Goal: Find specific page/section: Find specific page/section

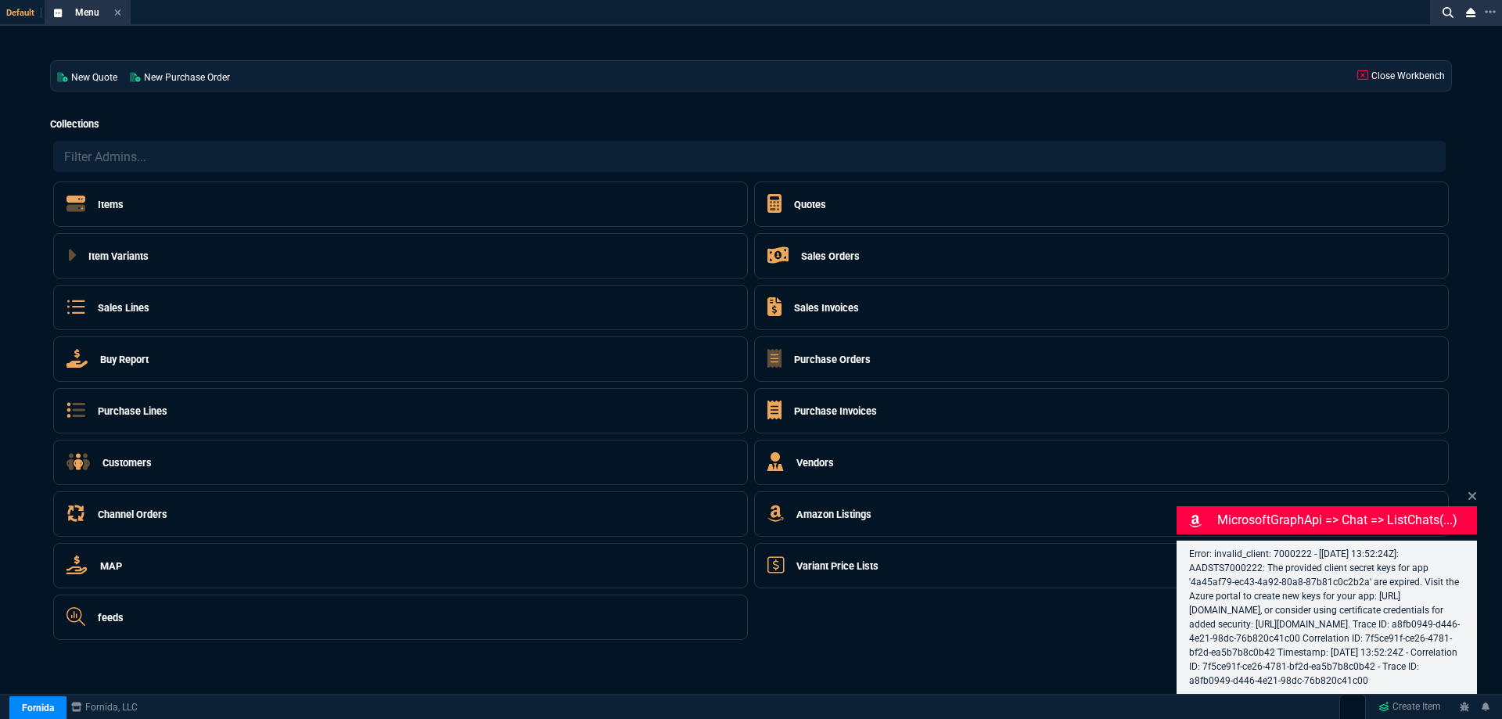
click at [1377, 79] on link "Close Workbench" at bounding box center [1401, 76] width 100 height 30
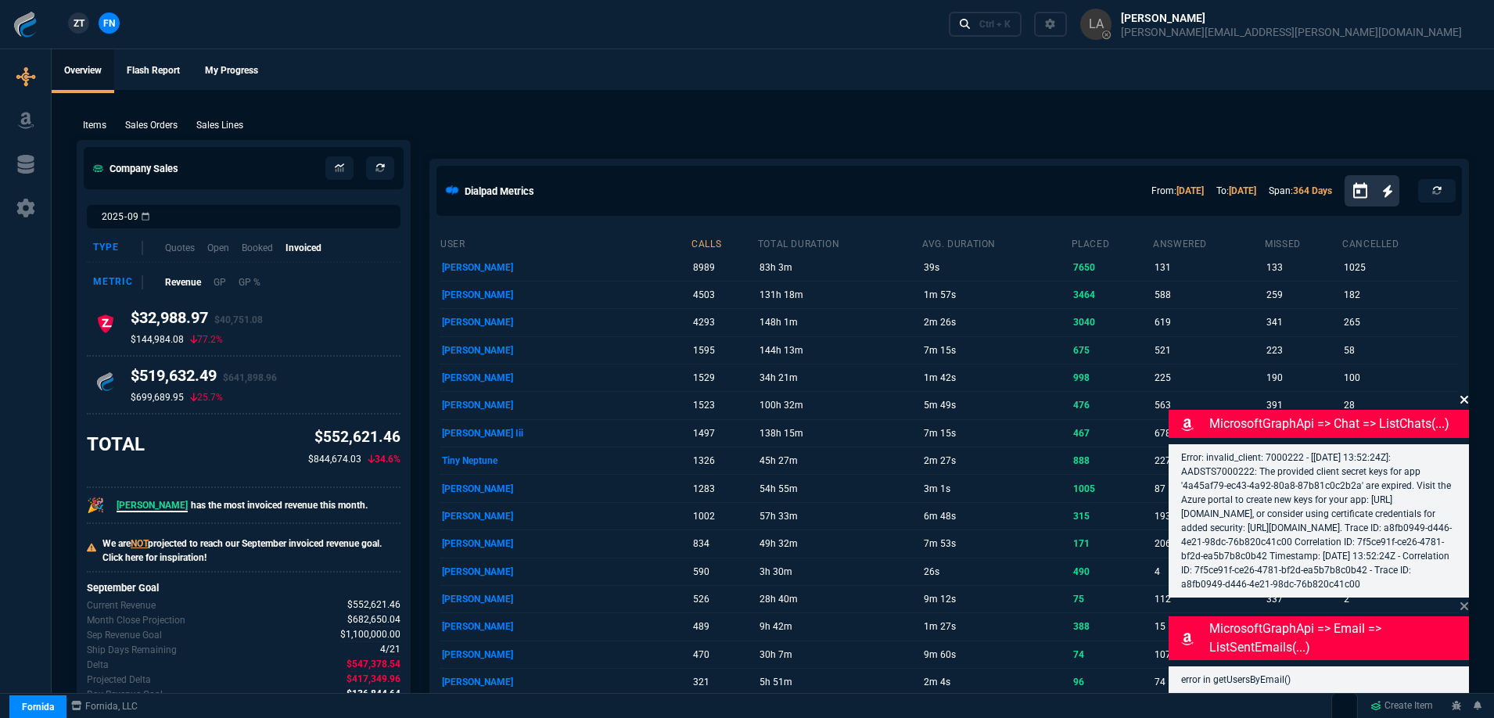
click at [1468, 393] on icon at bounding box center [1464, 399] width 9 height 13
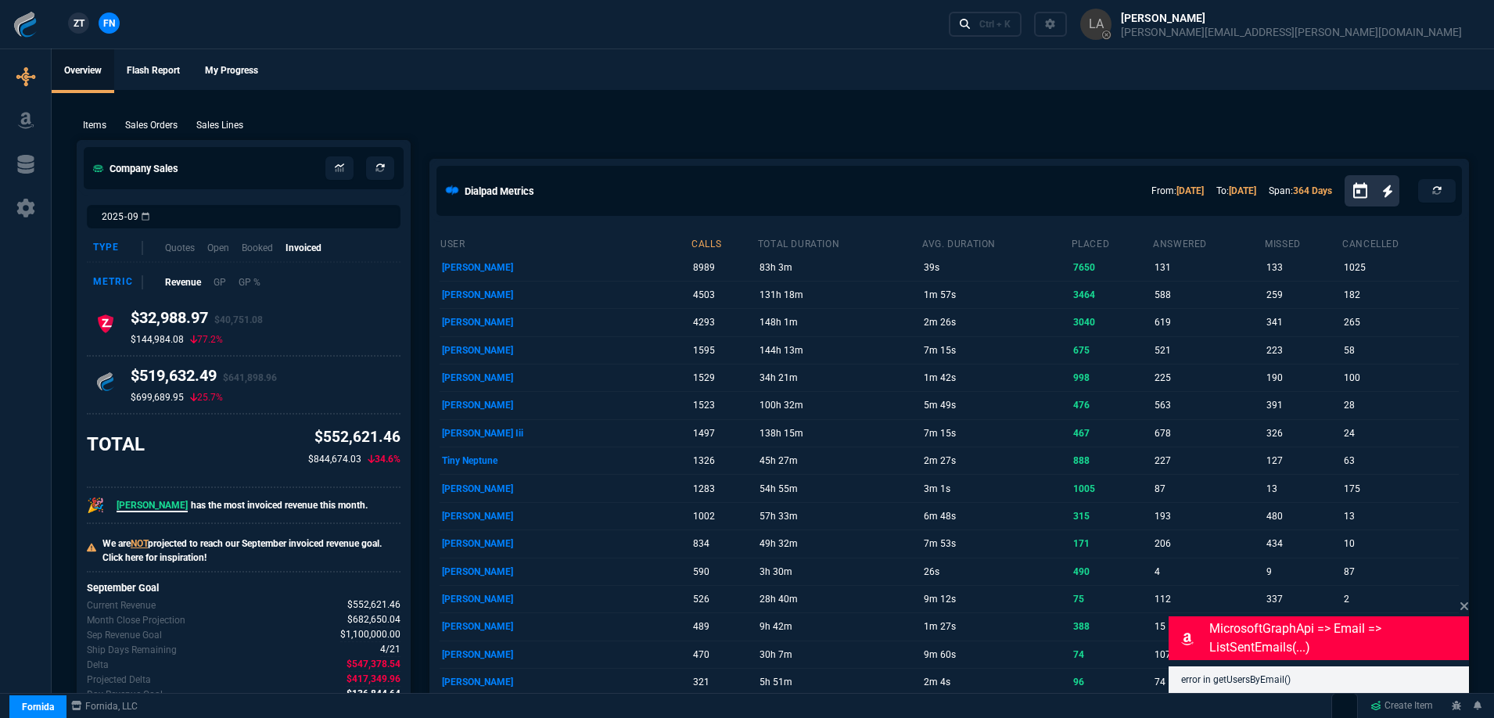
click at [1468, 607] on icon at bounding box center [1464, 606] width 9 height 13
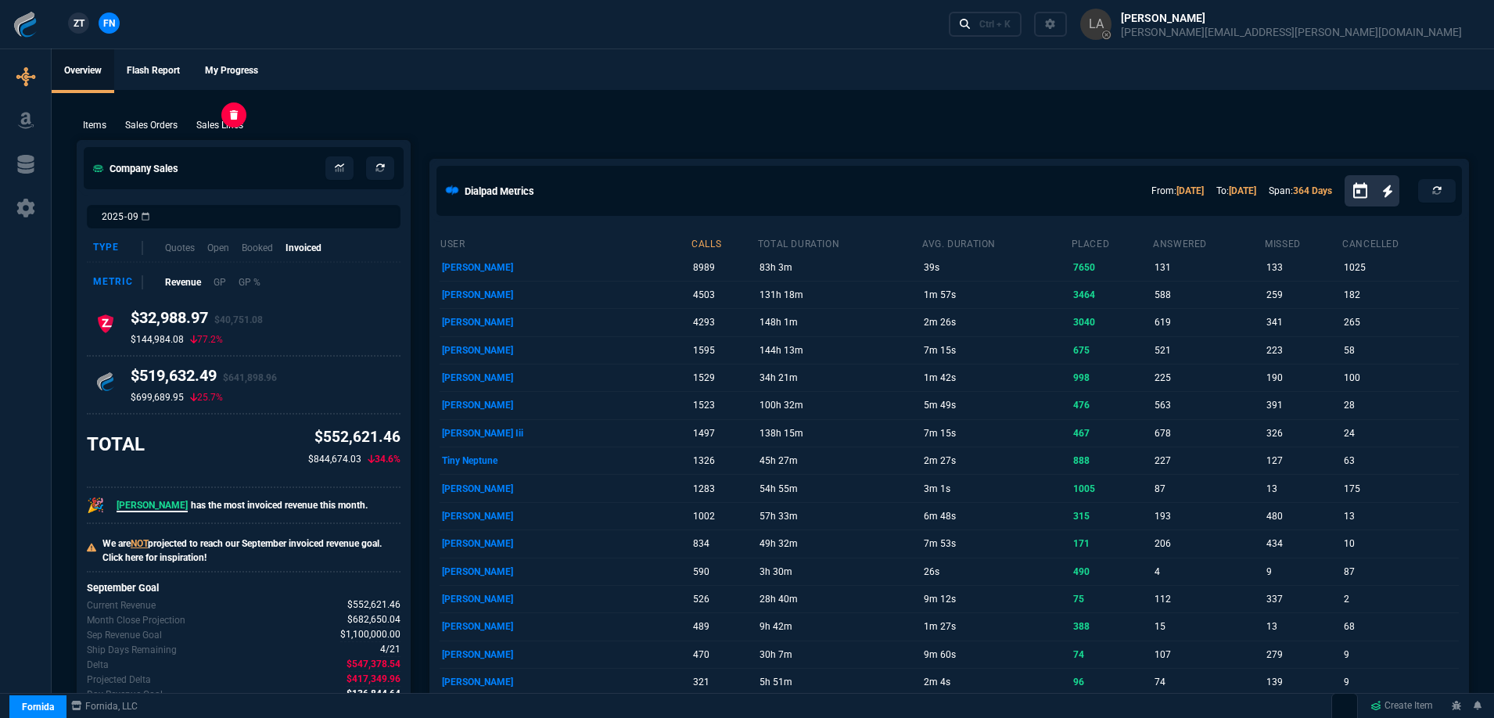
click at [221, 120] on p "Sales Lines" at bounding box center [219, 125] width 47 height 14
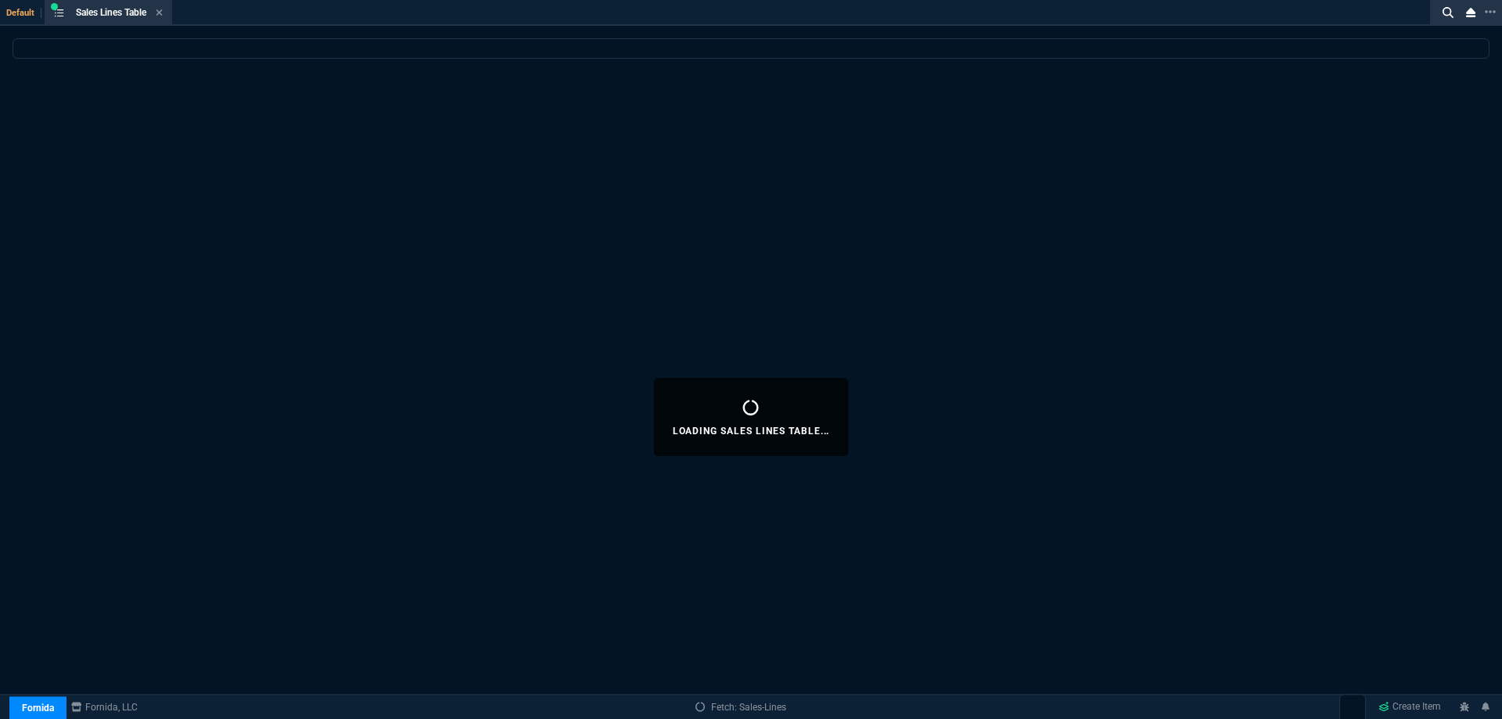
select select
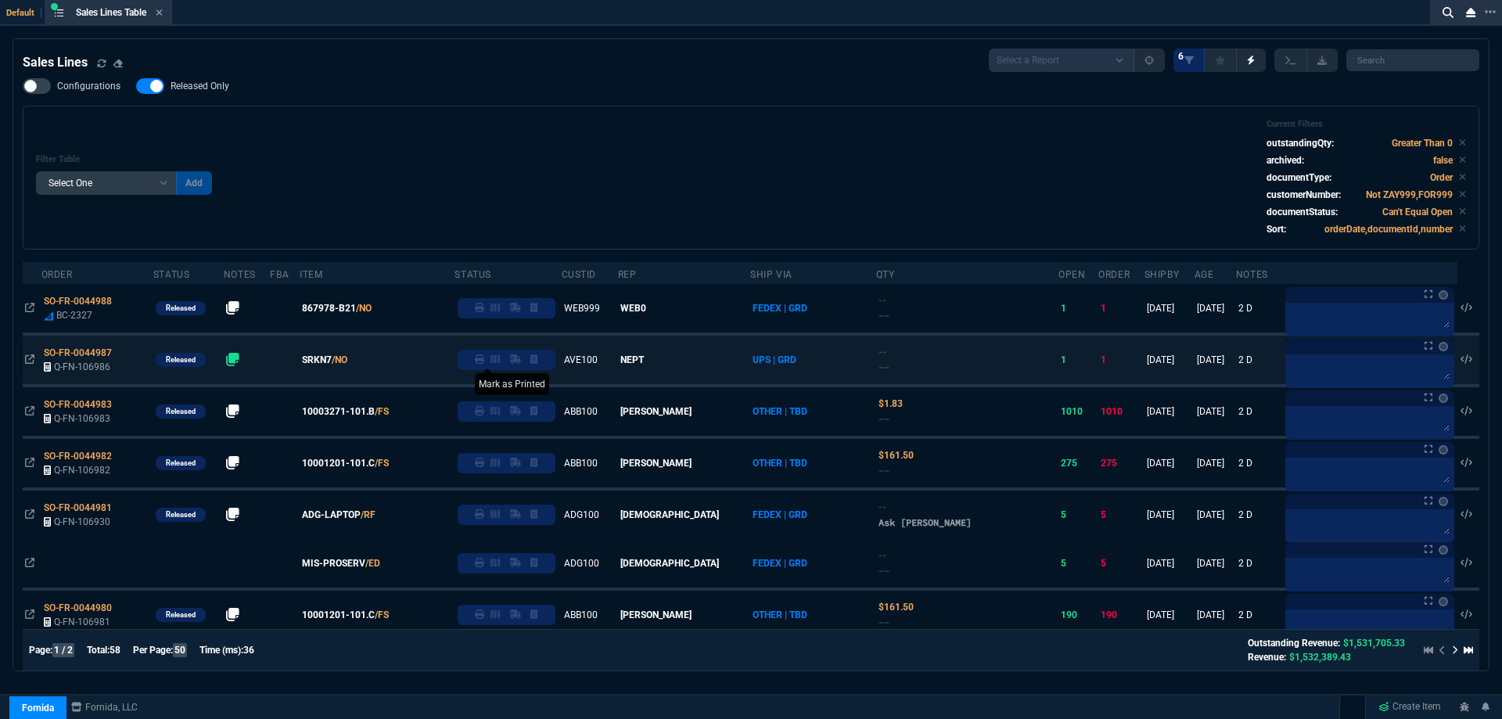
click at [484, 363] on icon at bounding box center [479, 358] width 9 height 9
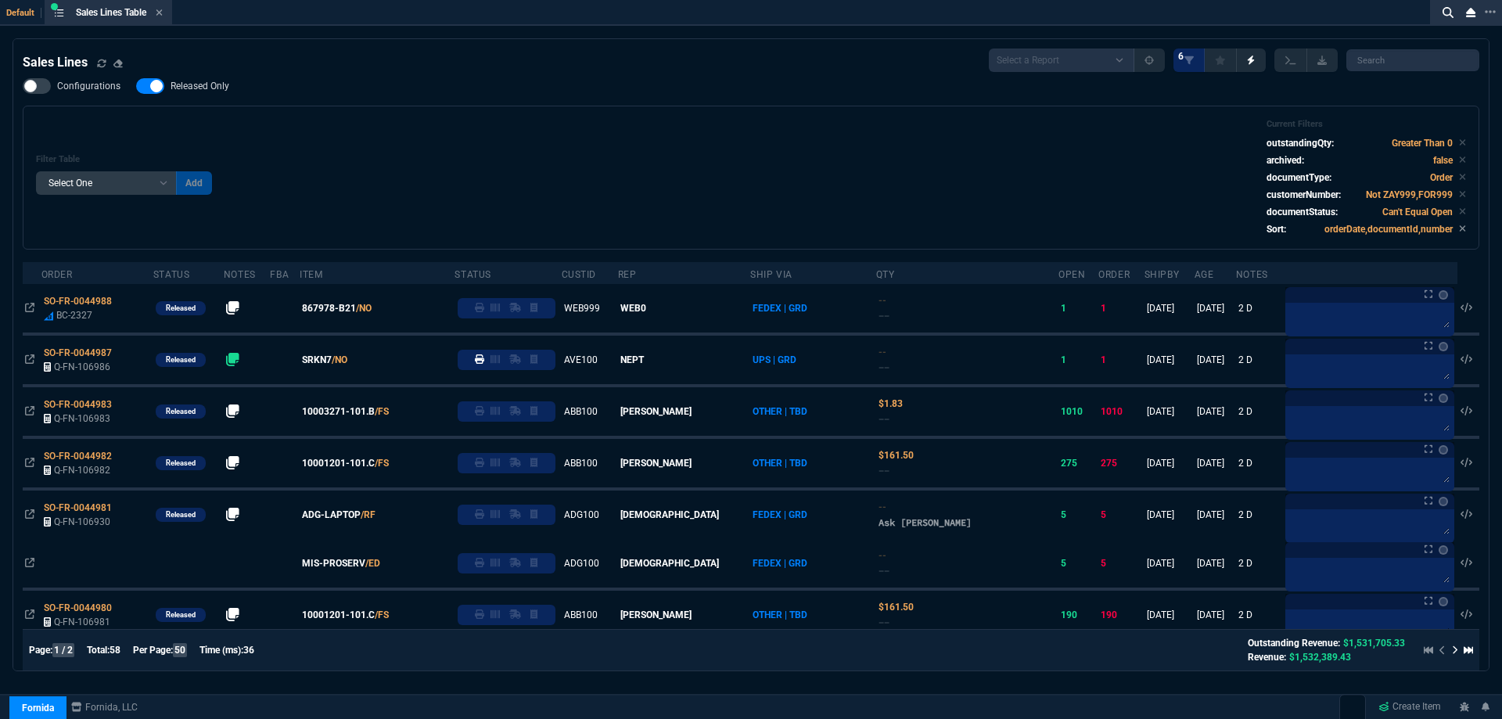
drag, startPoint x: 332, startPoint y: 309, endPoint x: 379, endPoint y: 329, distance: 50.4
click at [332, 309] on span "867978-B21" at bounding box center [329, 308] width 54 height 14
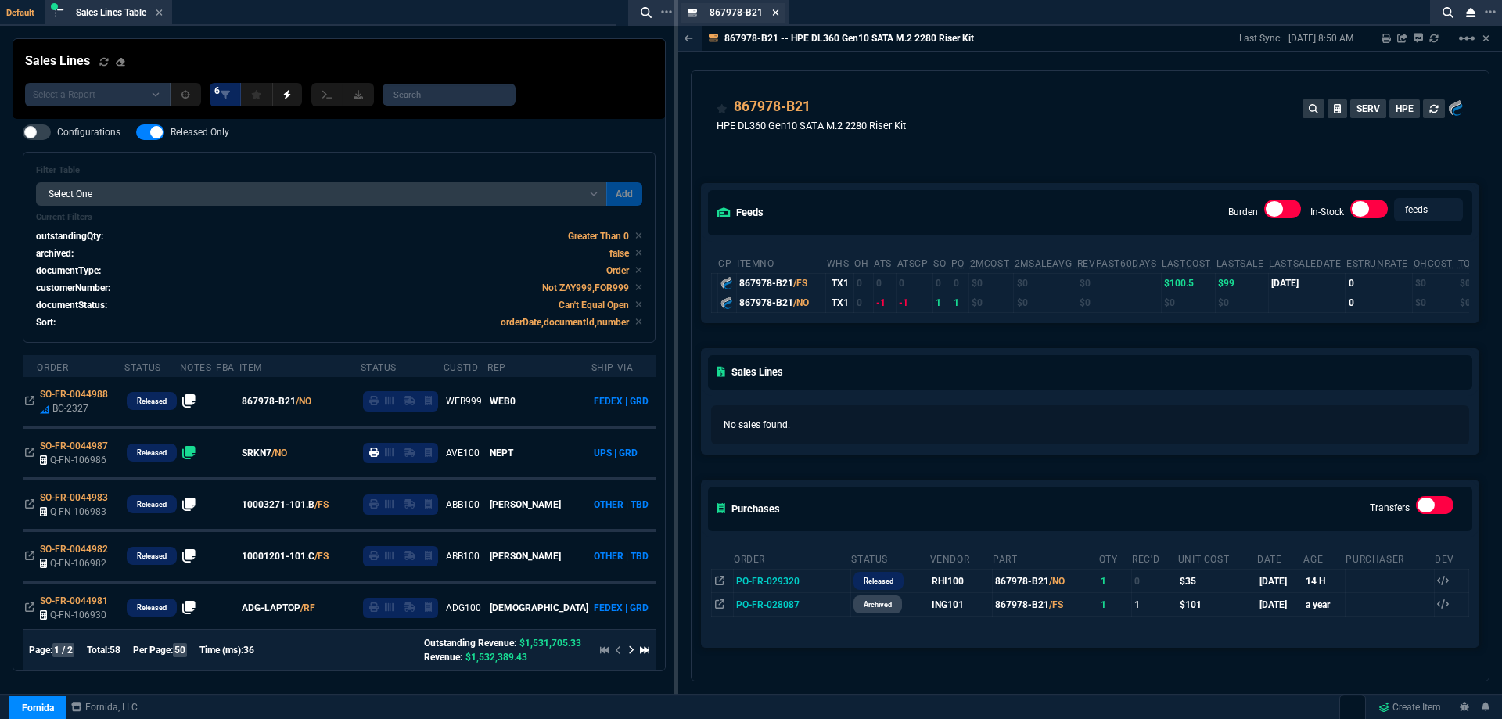
click at [774, 7] on nx-icon at bounding box center [775, 13] width 7 height 13
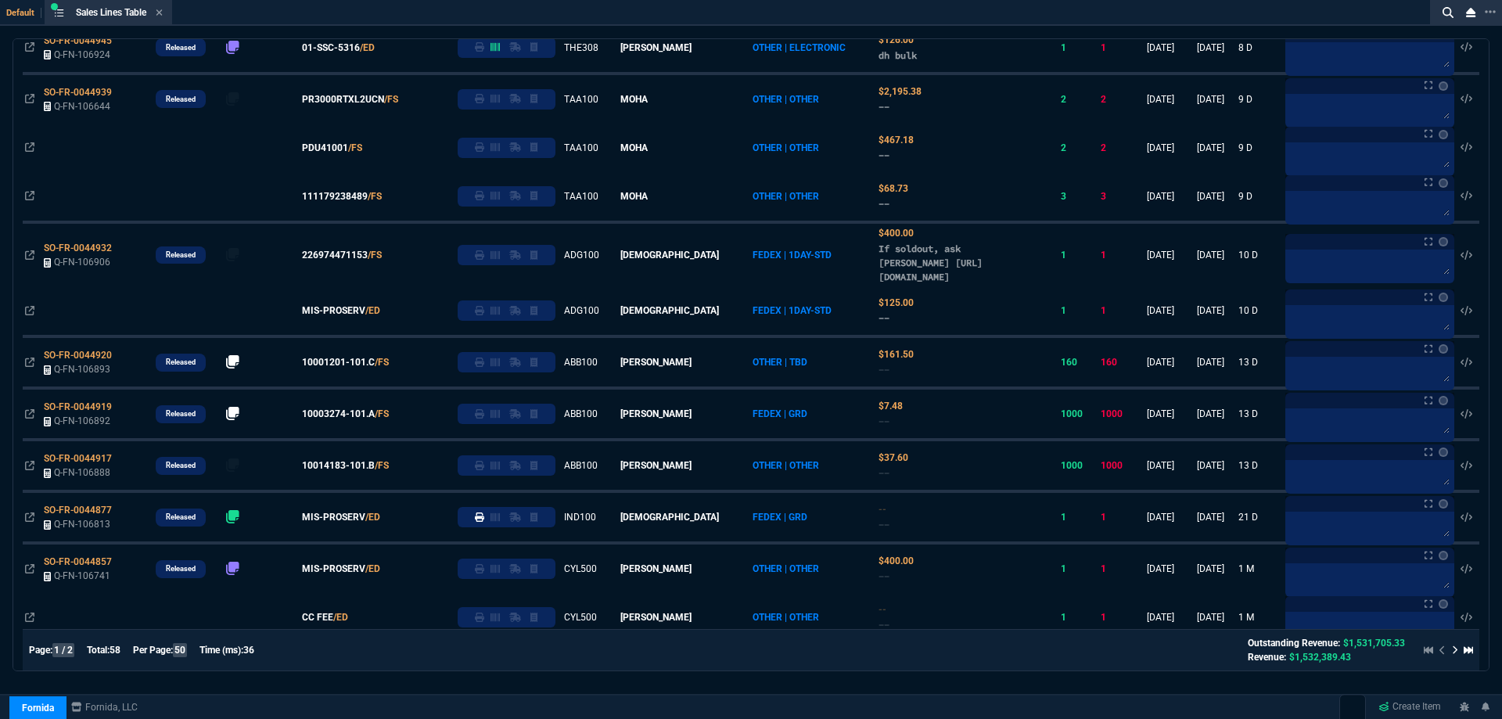
scroll to position [1077, 0]
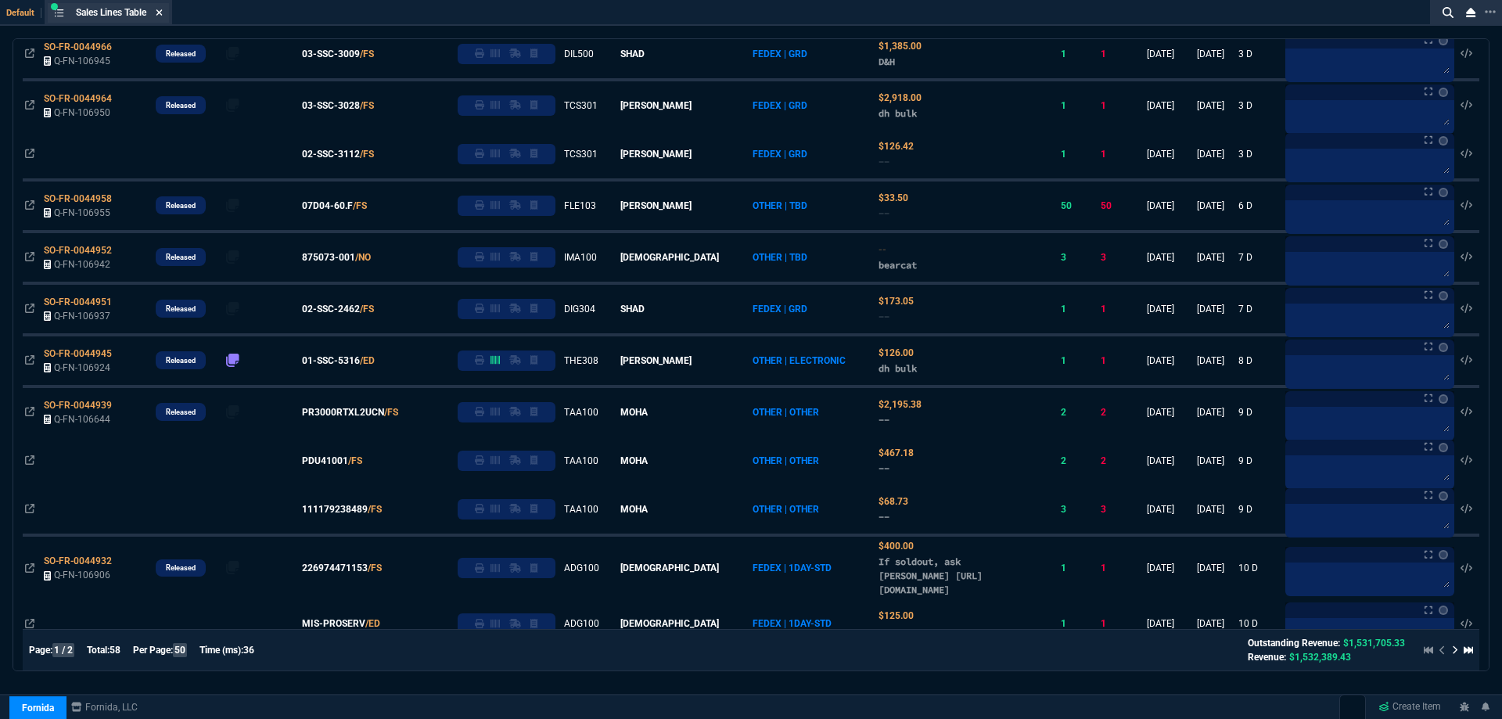
click at [163, 16] on icon at bounding box center [159, 12] width 7 height 9
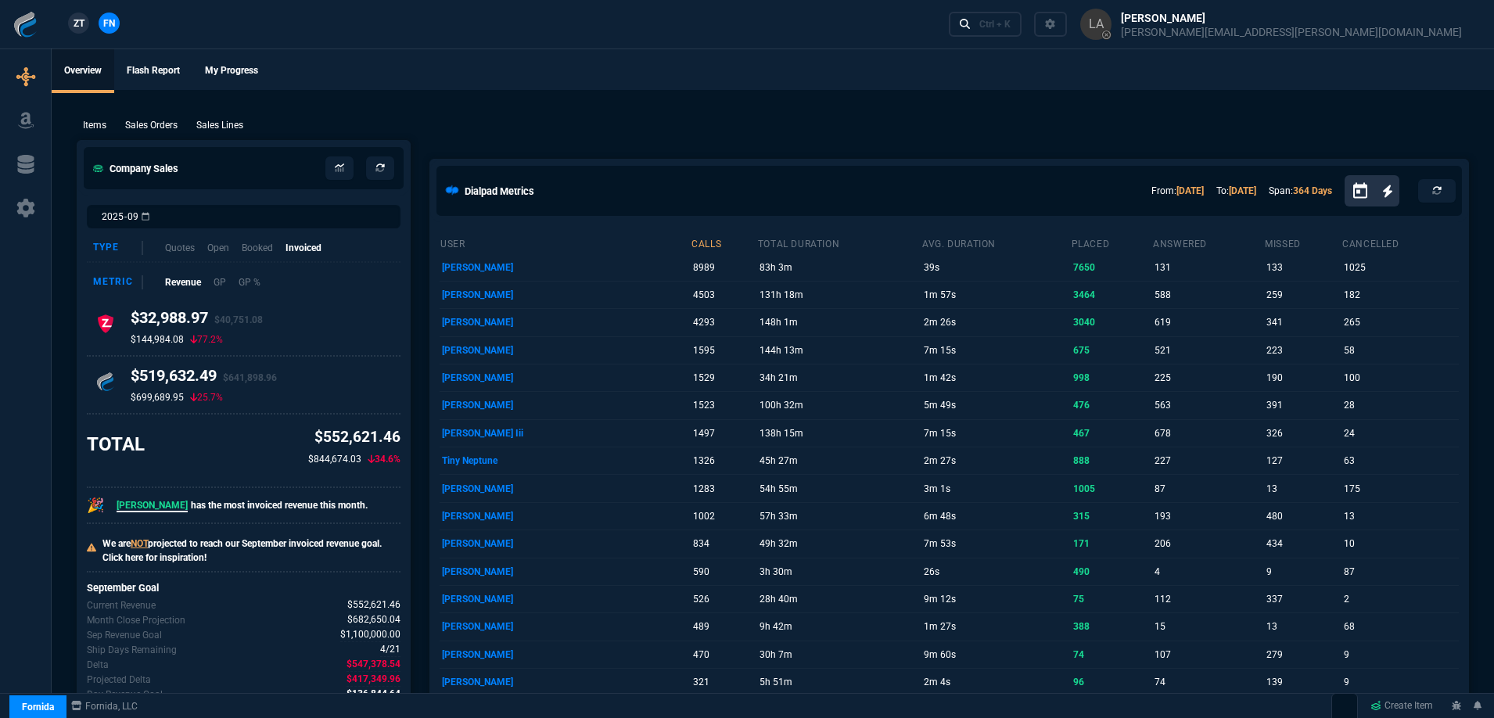
click at [81, 26] on span "ZT" at bounding box center [79, 23] width 11 height 14
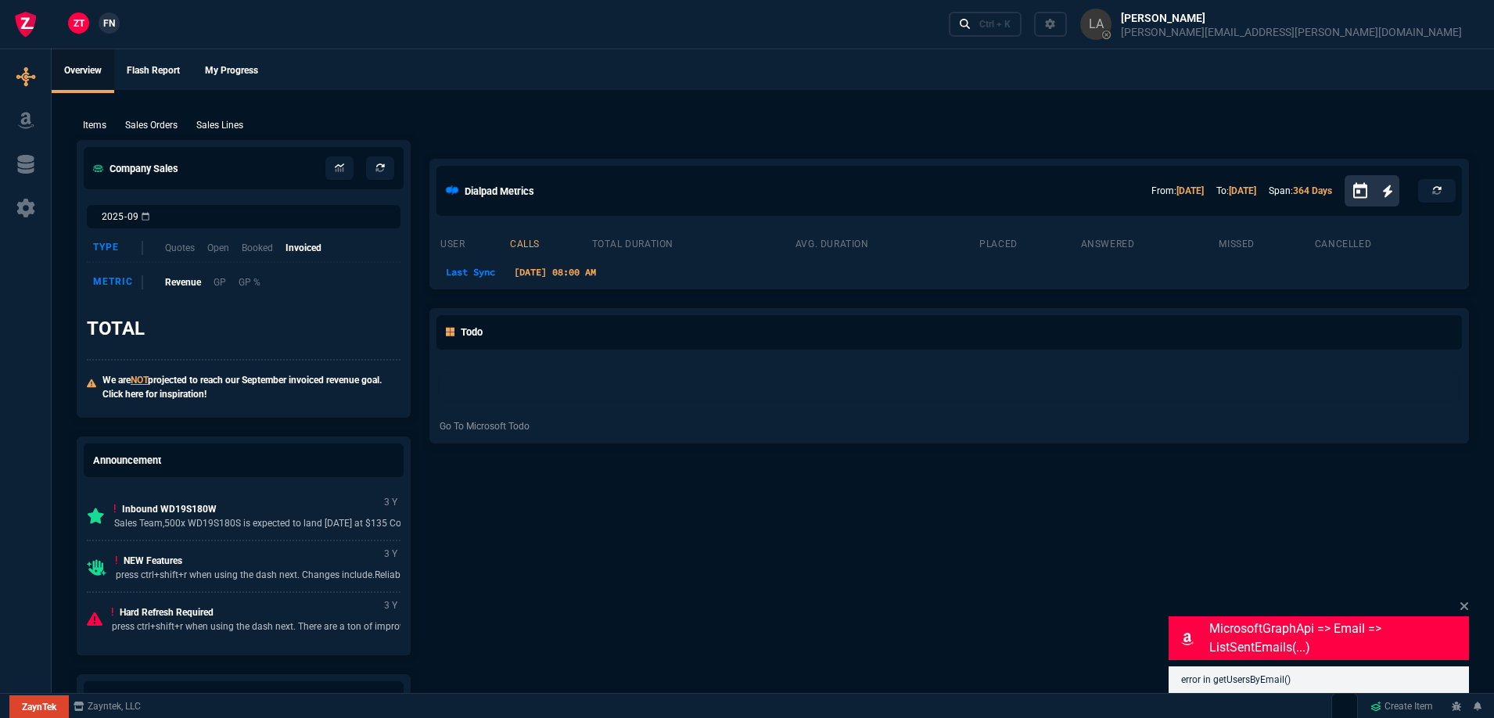
click at [221, 120] on p "Sales Lines" at bounding box center [219, 125] width 47 height 14
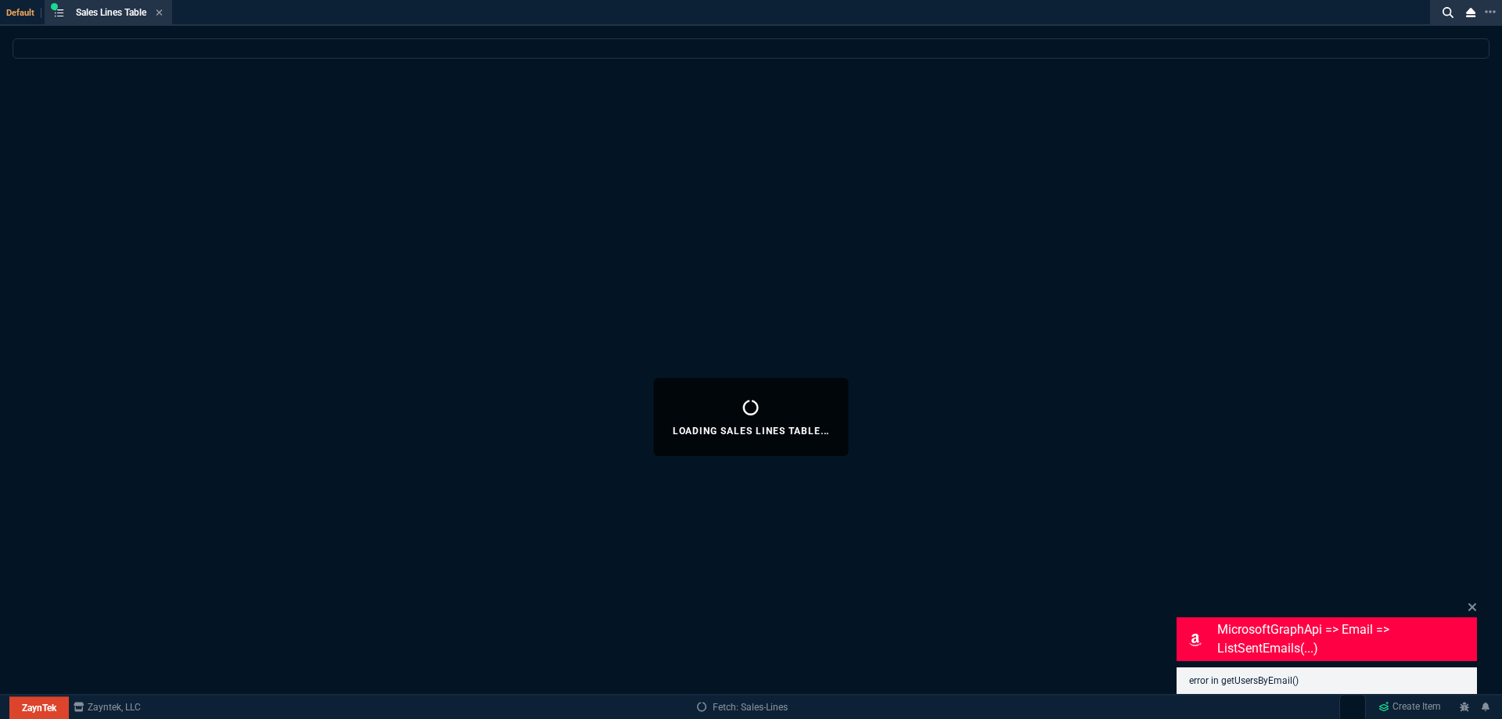
select select
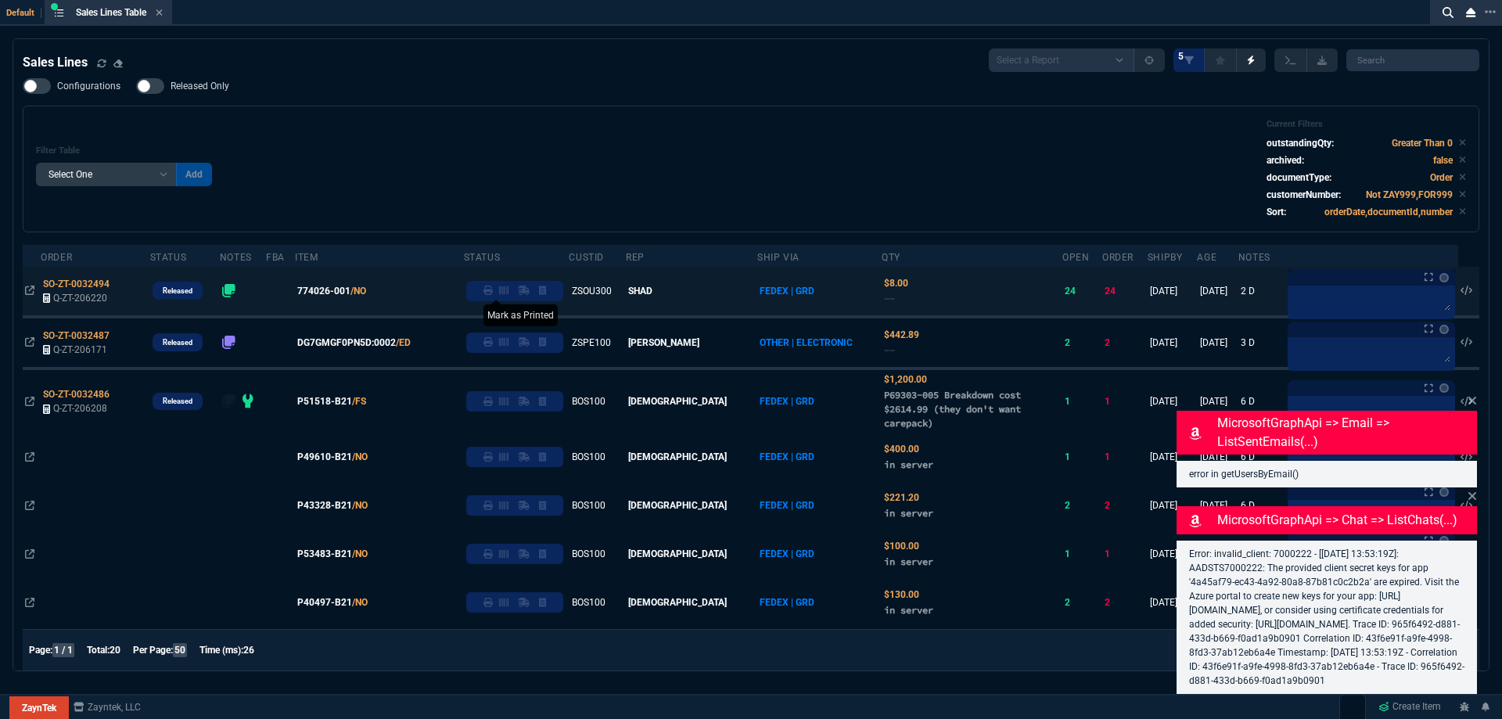
click at [493, 290] on icon at bounding box center [487, 290] width 9 height 9
